Goal: Obtain resource: Download file/media

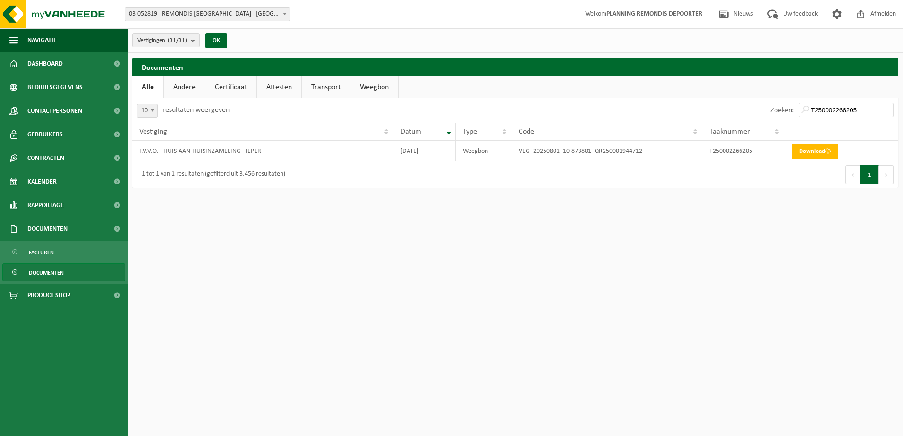
click at [833, 105] on input "T250002266205" at bounding box center [845, 110] width 95 height 14
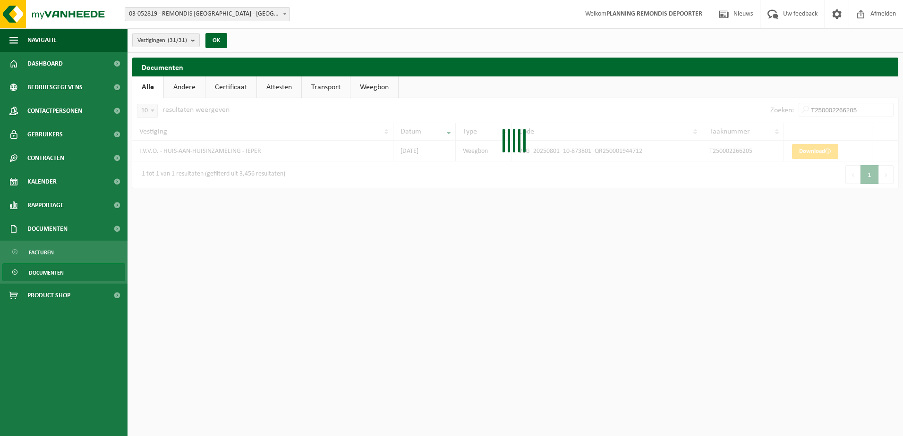
click at [833, 105] on div at bounding box center [515, 143] width 766 height 90
click at [833, 108] on div at bounding box center [515, 143] width 766 height 90
click at [833, 108] on div "10 25 50 100 10 resultaten weergeven Zoeken: T250002266205 Vestiging Datum Type…" at bounding box center [515, 143] width 766 height 90
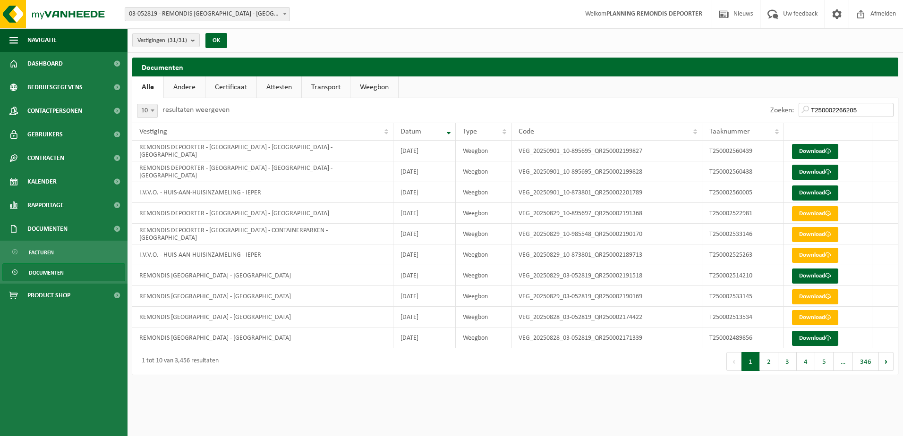
click at [833, 111] on input "T250002266205" at bounding box center [845, 110] width 95 height 14
paste input "5600"
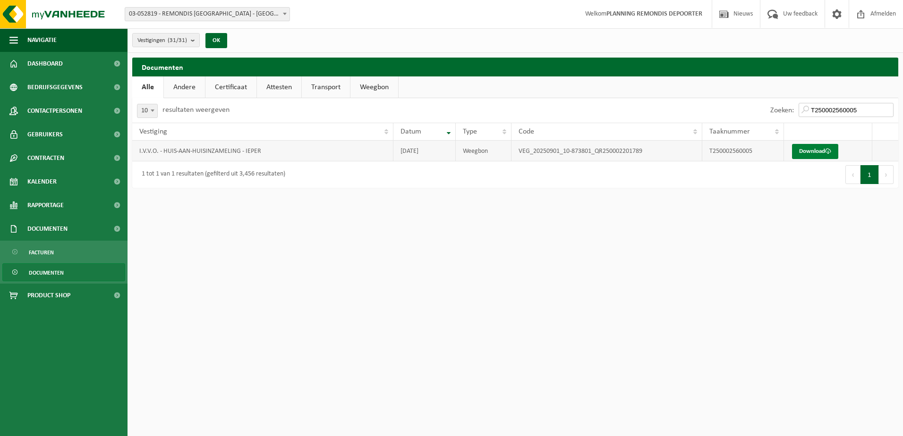
type input "T250002560005"
click at [825, 148] on link "Download" at bounding box center [815, 151] width 46 height 15
